Goal: Find specific page/section: Find specific page/section

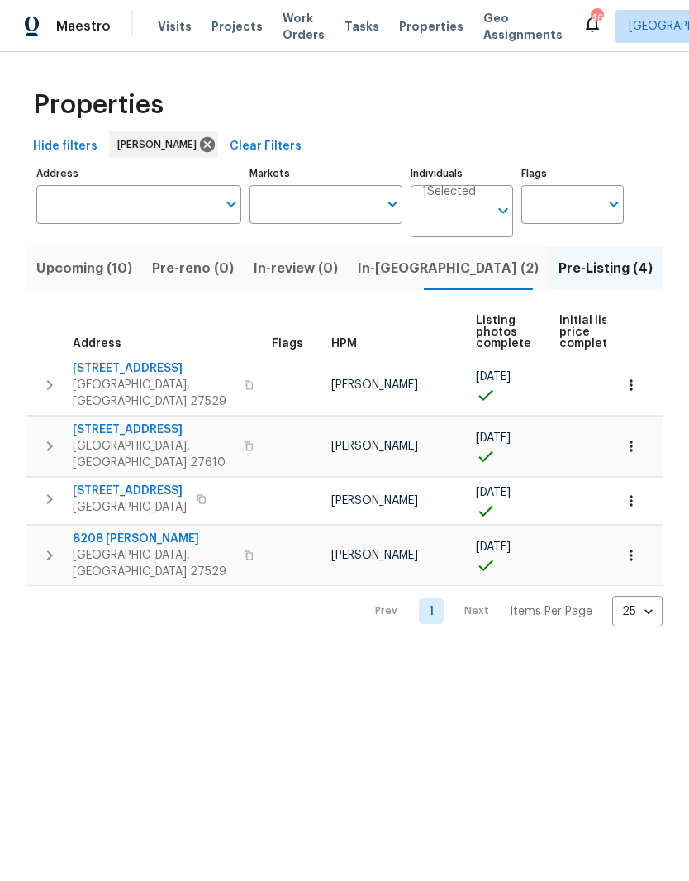
click at [88, 208] on input "Address" at bounding box center [126, 204] width 180 height 39
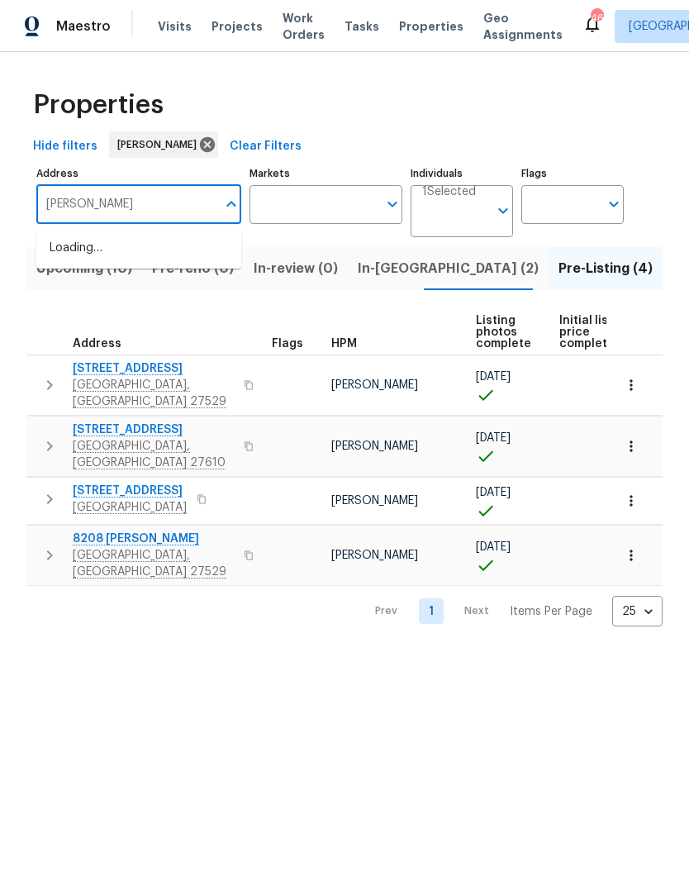
type input "[PERSON_NAME]"
click at [70, 251] on li "[STREET_ADDRESS][PERSON_NAME]" at bounding box center [138, 257] width 205 height 45
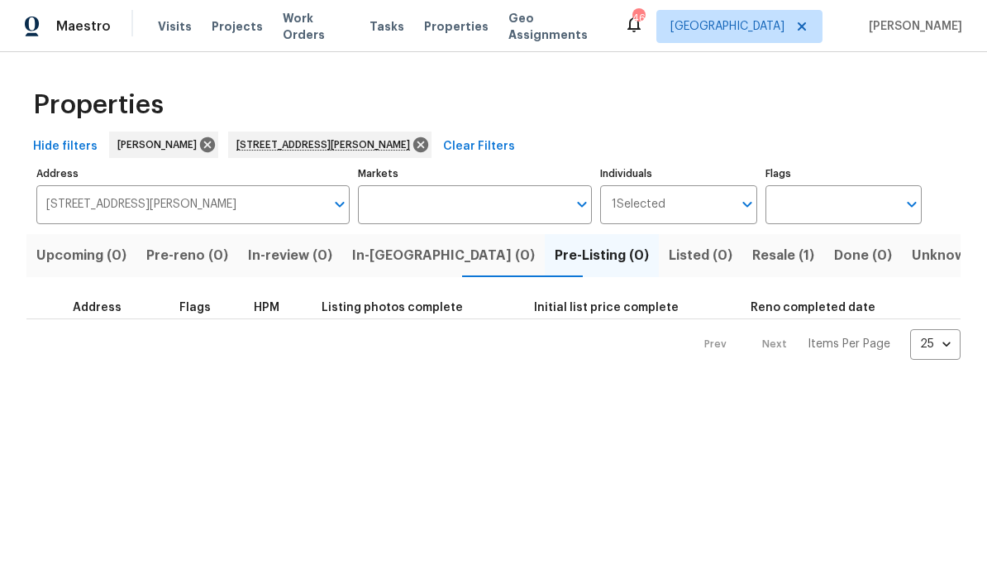
click at [688, 253] on span "Resale (1)" at bounding box center [783, 255] width 62 height 23
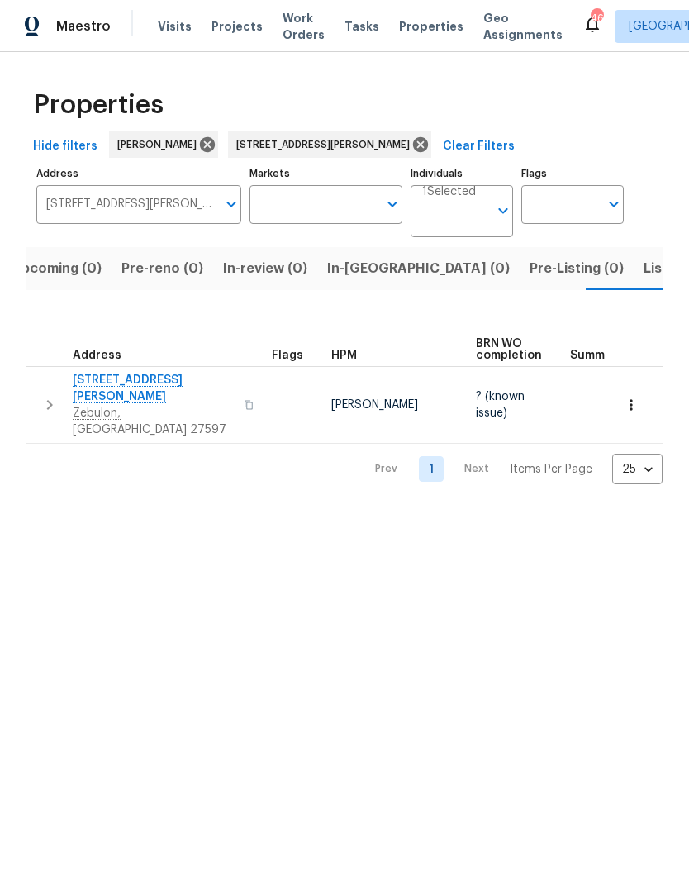
scroll to position [0, 26]
